Goal: Navigation & Orientation: Find specific page/section

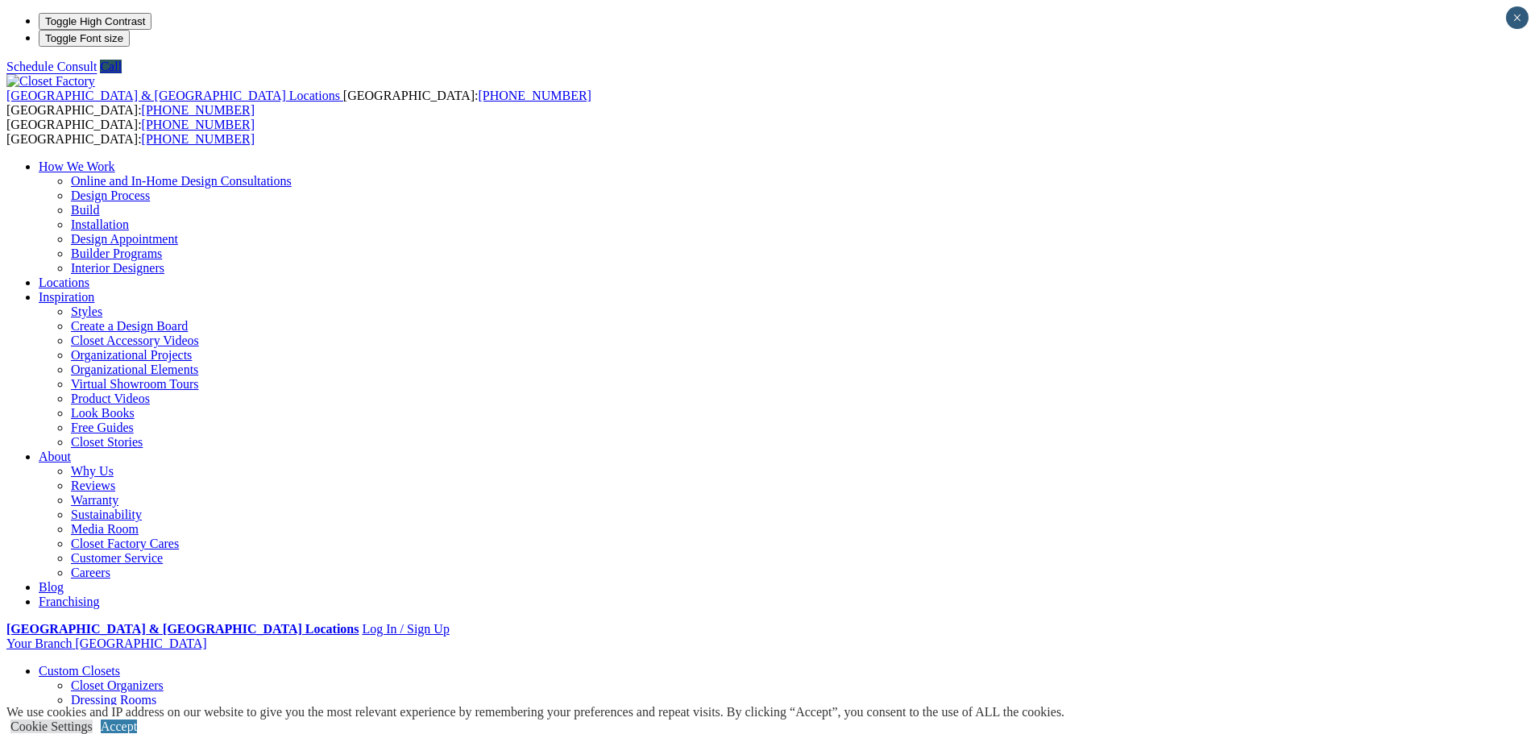
scroll to position [81, 0]
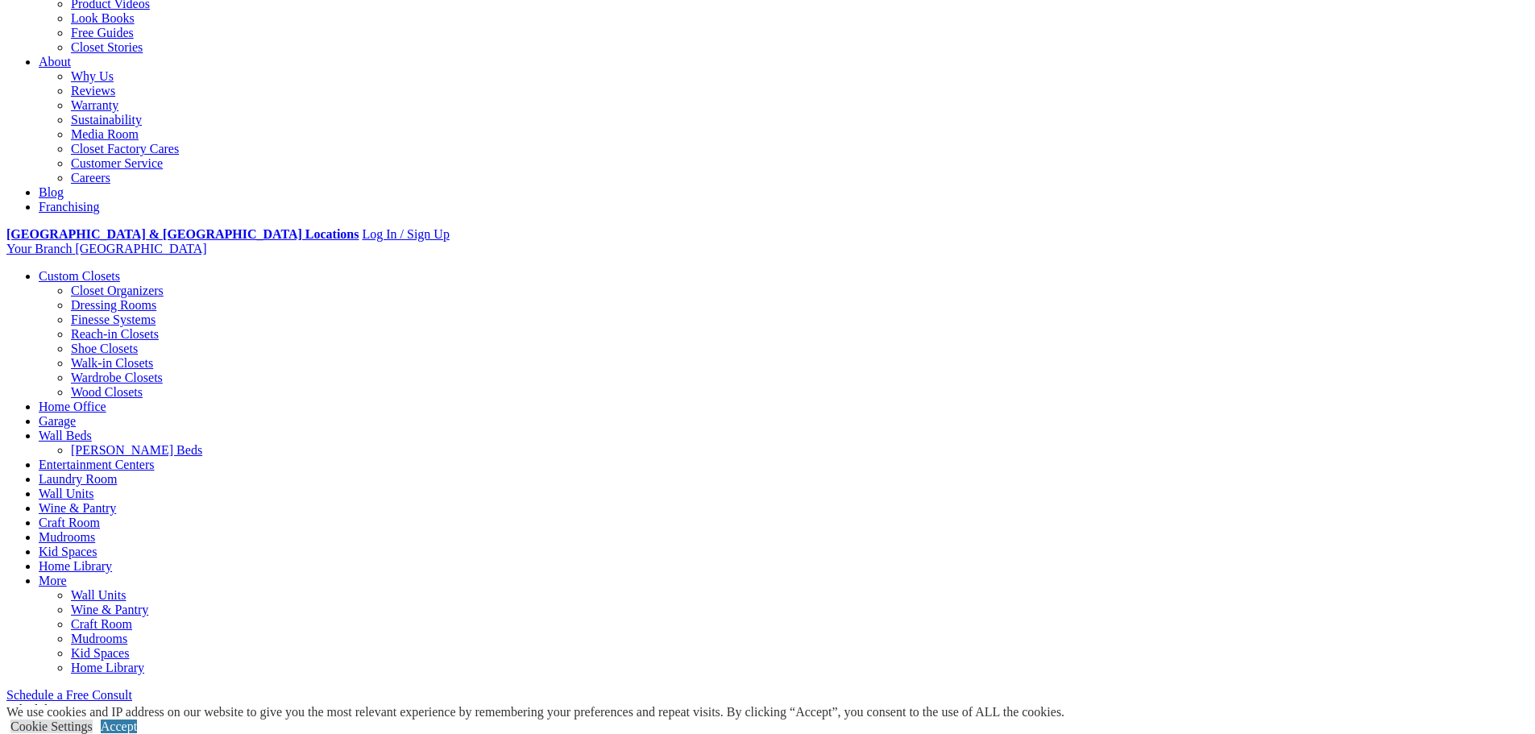
scroll to position [403, 0]
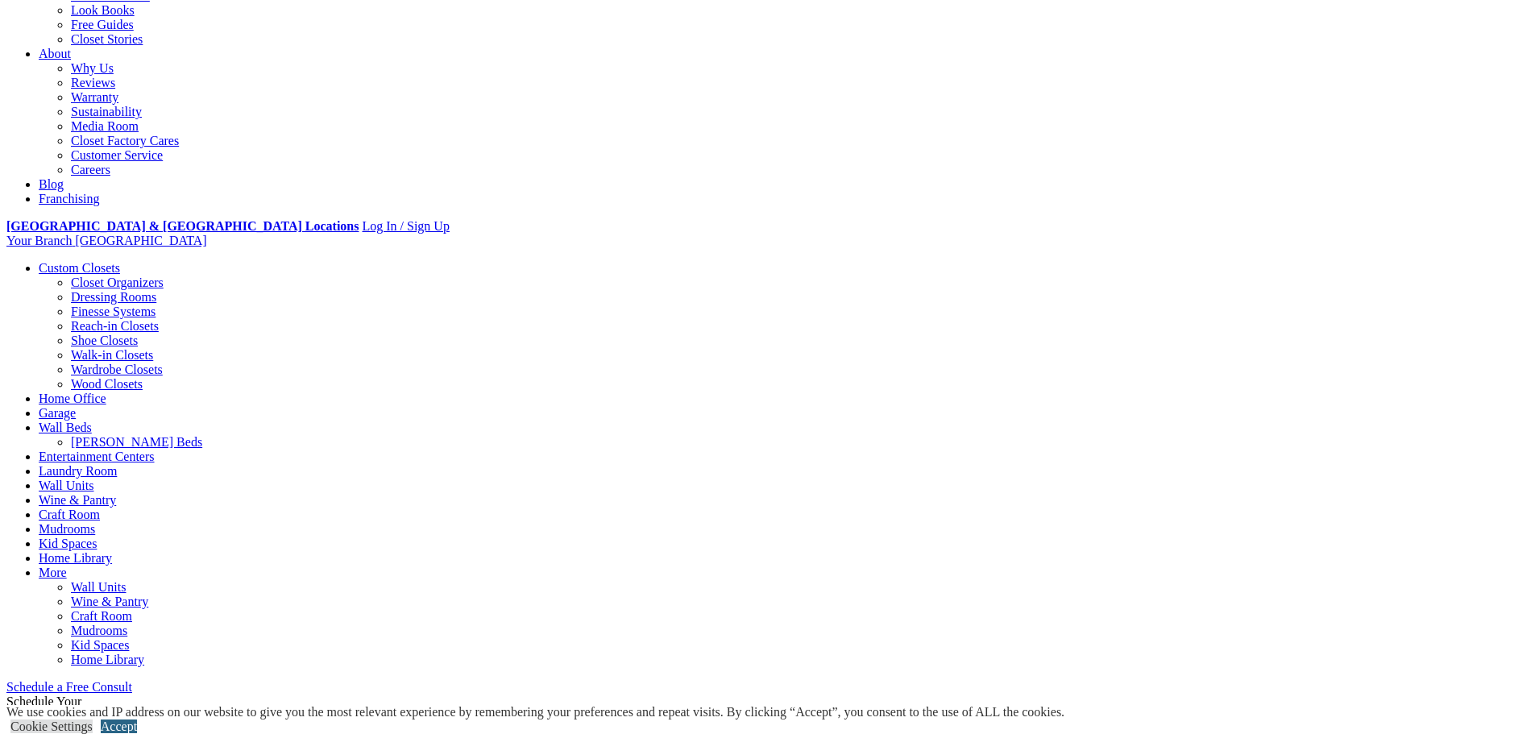
click at [137, 719] on link "Accept" at bounding box center [119, 726] width 36 height 14
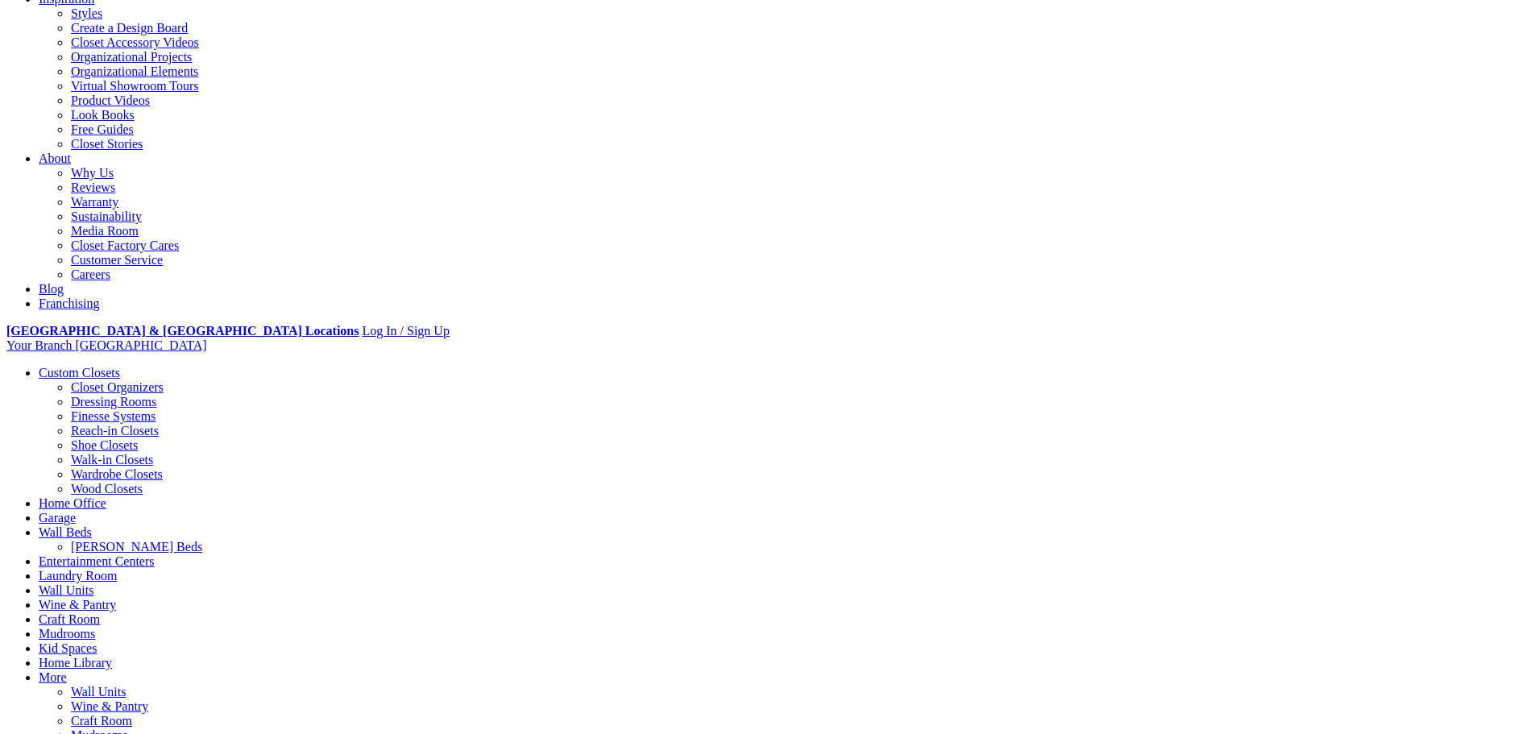
scroll to position [0, 0]
